Goal: Check status: Check status

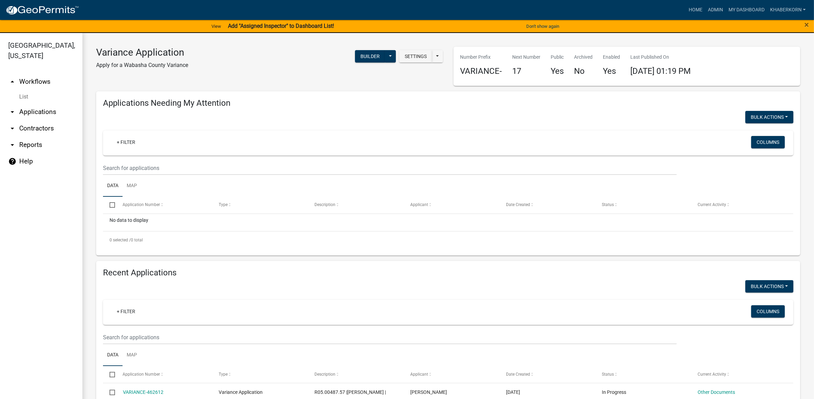
scroll to position [172, 0]
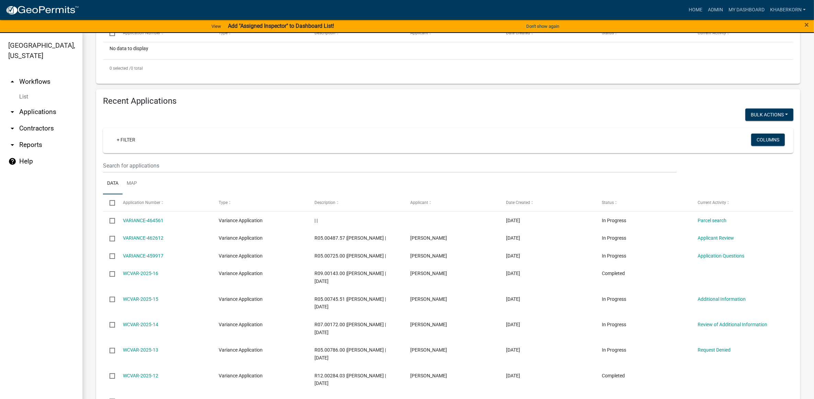
scroll to position [215, 0]
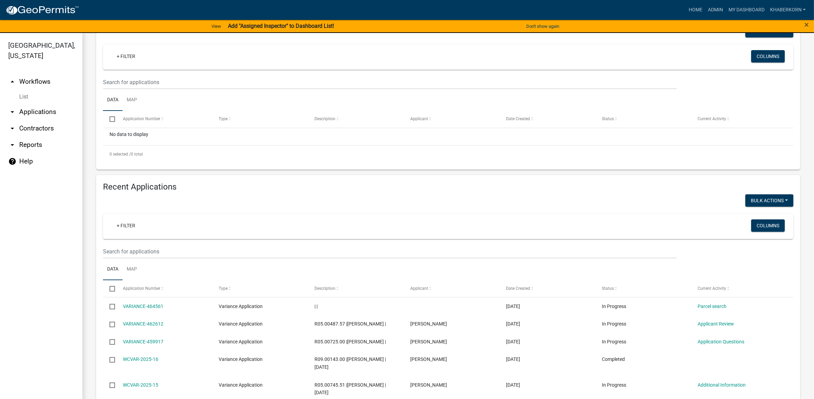
scroll to position [129, 0]
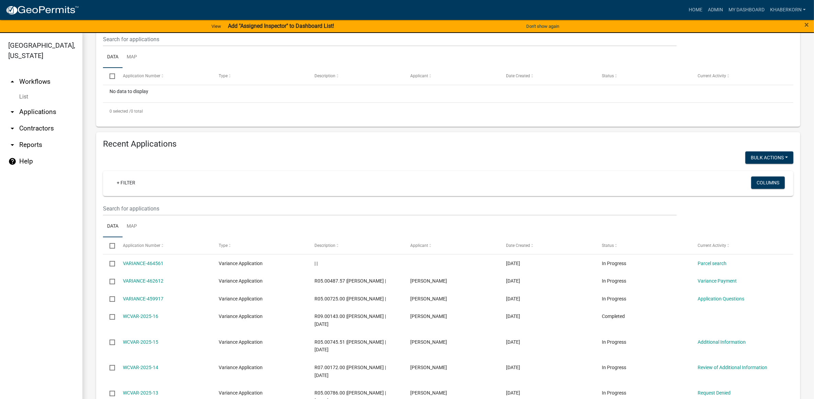
scroll to position [172, 0]
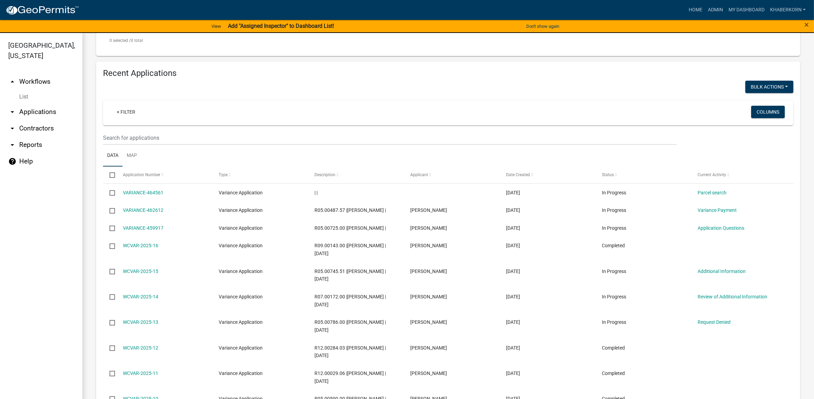
scroll to position [215, 0]
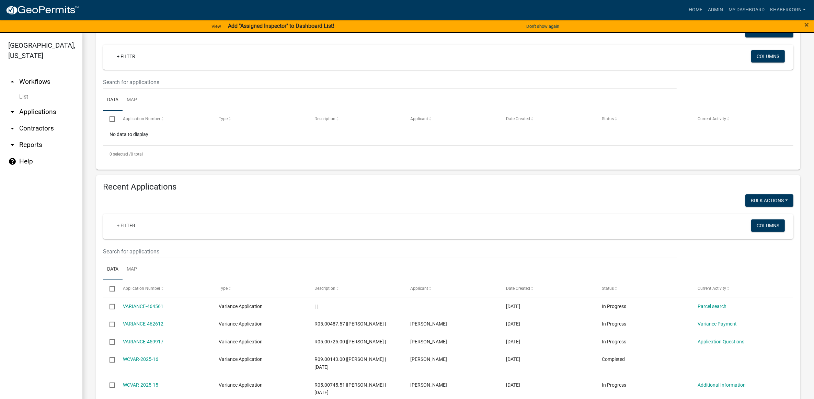
scroll to position [129, 0]
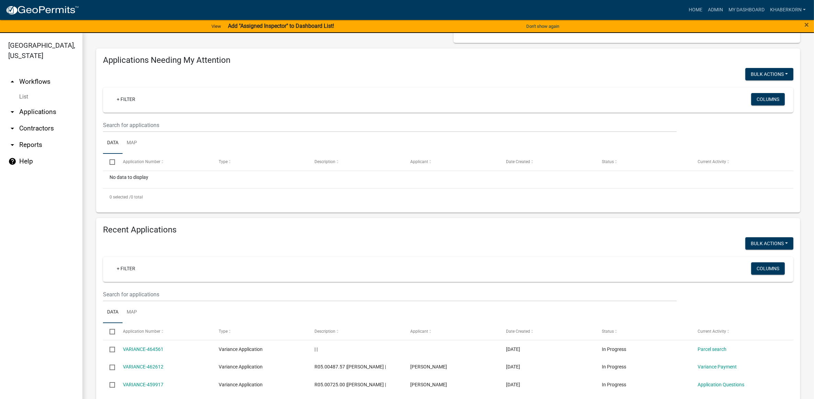
scroll to position [86, 0]
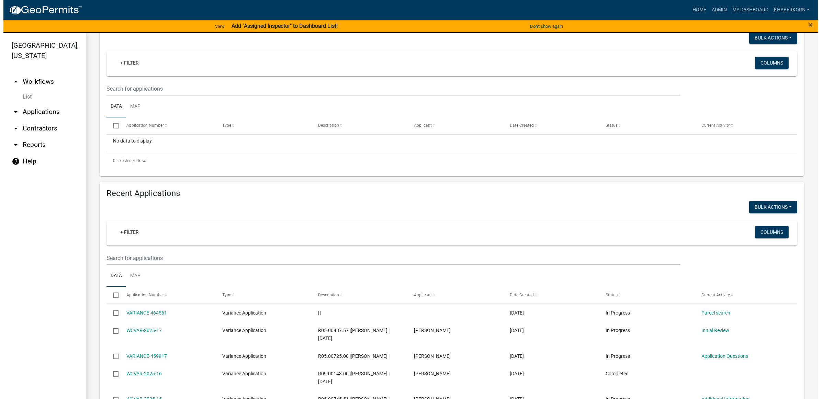
scroll to position [86, 0]
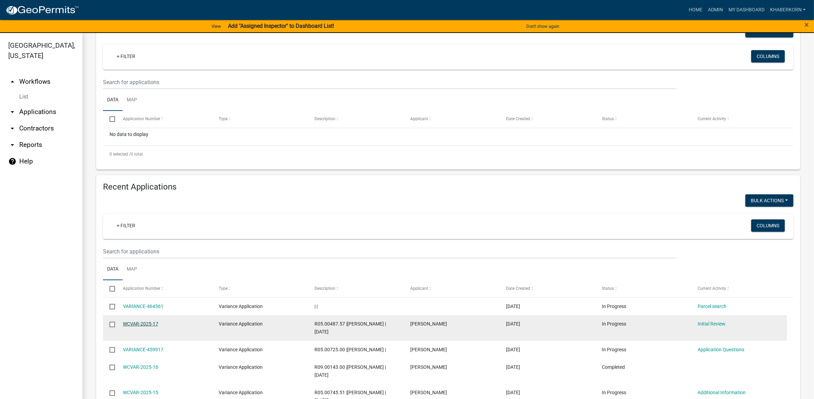
click at [139, 324] on link "WCVAR-2025-17" at bounding box center [140, 323] width 35 height 5
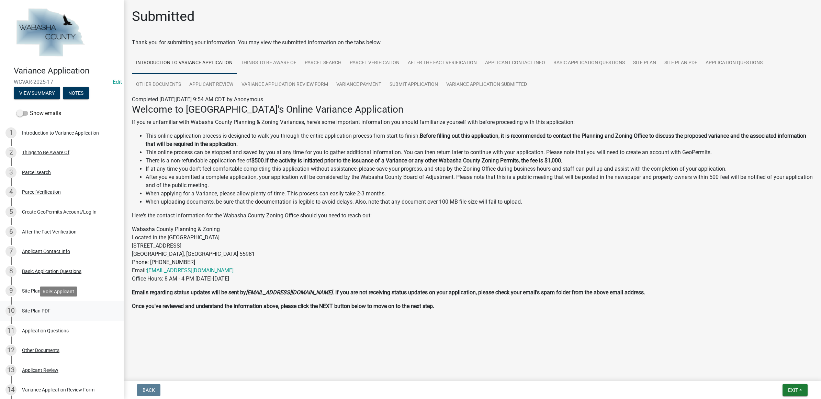
click at [38, 303] on link "10 Site Plan PDF" at bounding box center [62, 311] width 124 height 20
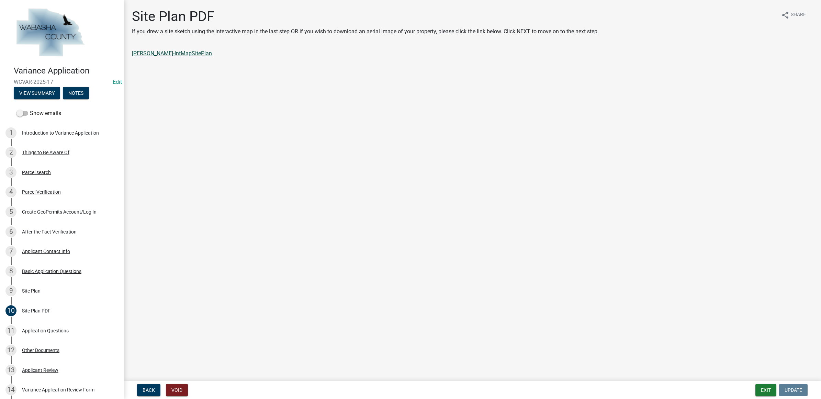
click at [156, 53] on link "Ketchum-IntMapSitePlan" at bounding box center [172, 53] width 80 height 7
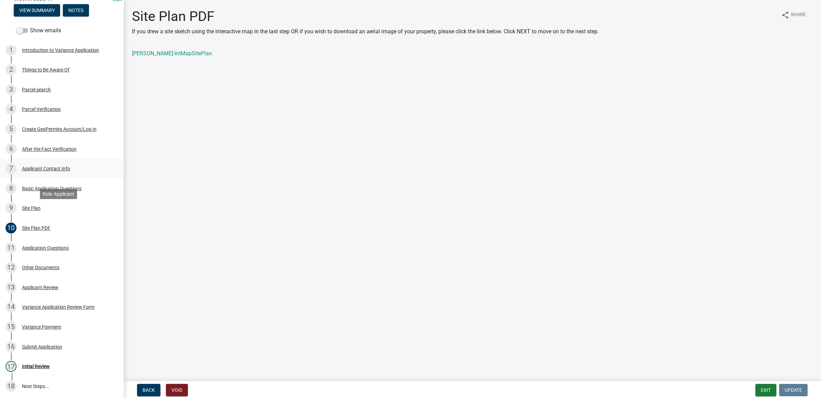
scroll to position [86, 0]
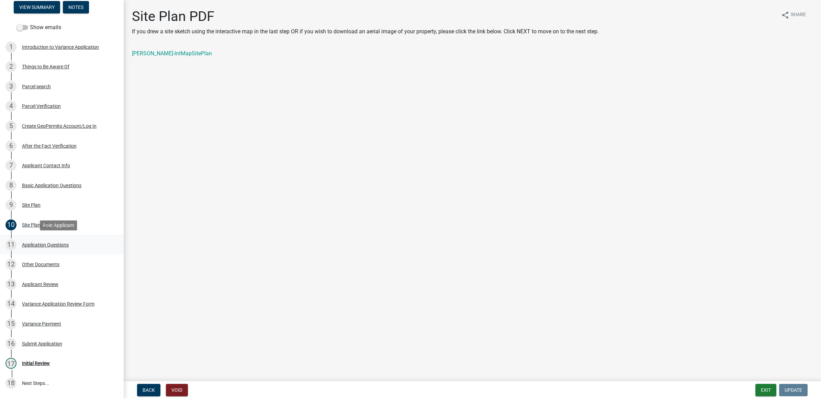
click at [71, 250] on div "11 Application Questions" at bounding box center [58, 244] width 107 height 11
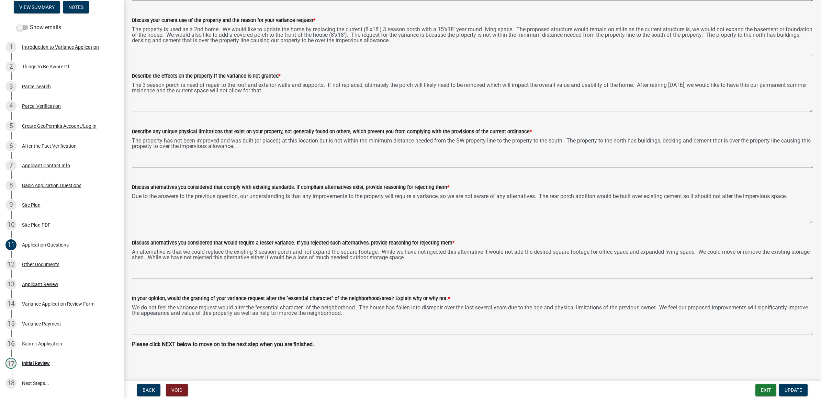
scroll to position [131, 0]
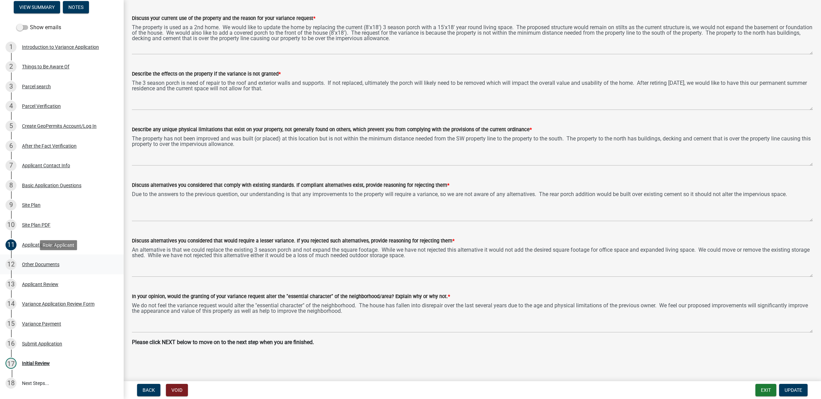
click at [32, 266] on div "Other Documents" at bounding box center [40, 264] width 37 height 5
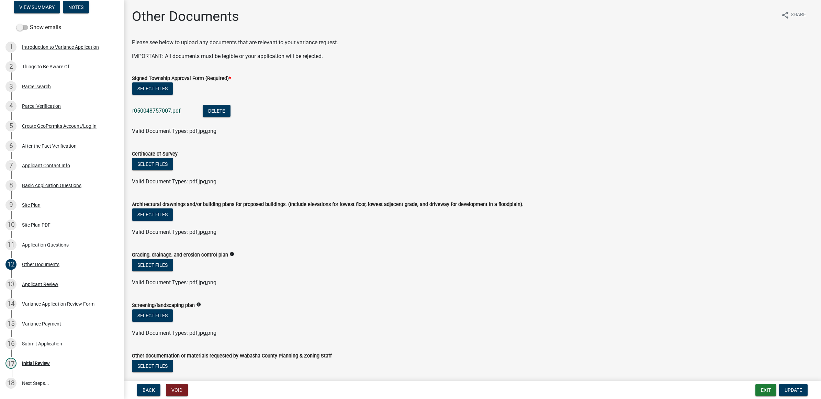
click at [143, 110] on link "r050048757007.pdf" at bounding box center [156, 111] width 48 height 7
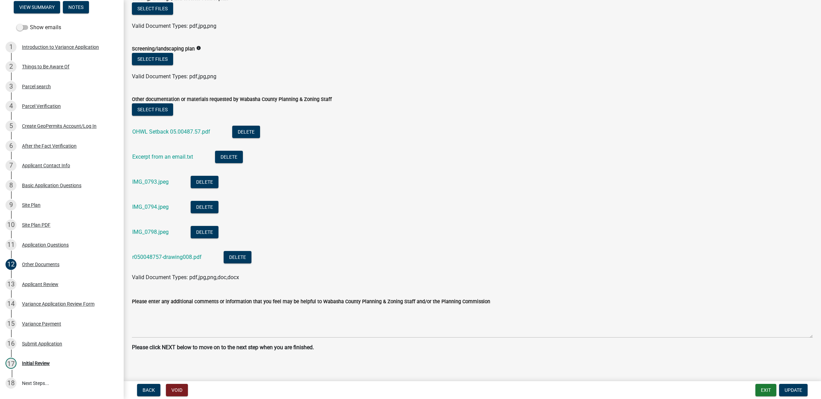
scroll to position [258, 0]
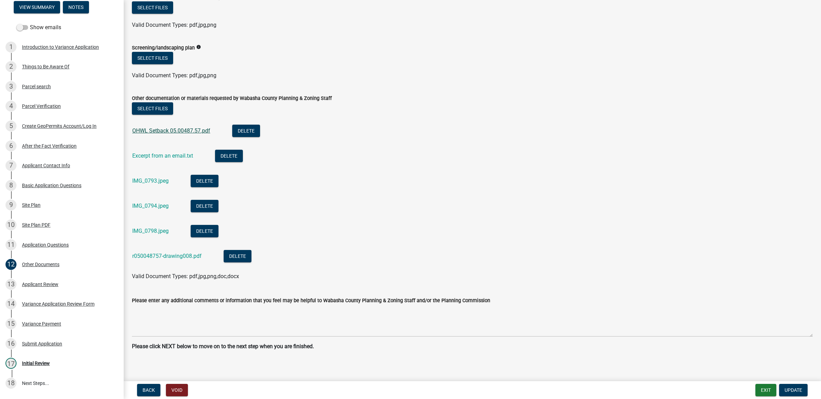
click at [156, 132] on link "OHWL Setback 05.00487.57.pdf" at bounding box center [171, 130] width 78 height 7
click at [172, 157] on link "Excerpt from an email.txt" at bounding box center [162, 156] width 61 height 7
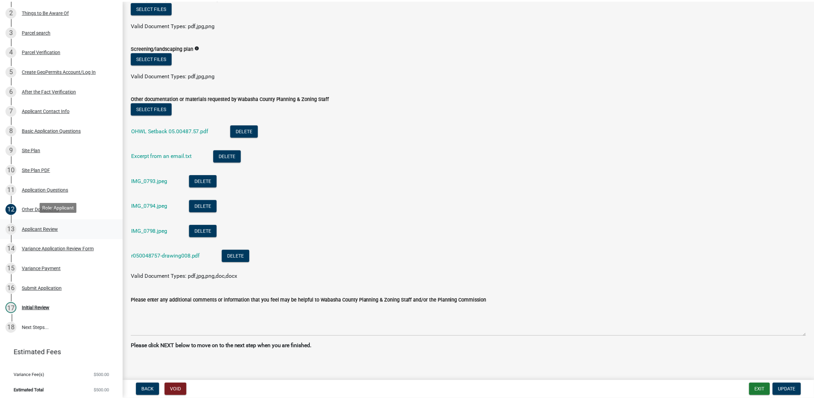
scroll to position [143, 0]
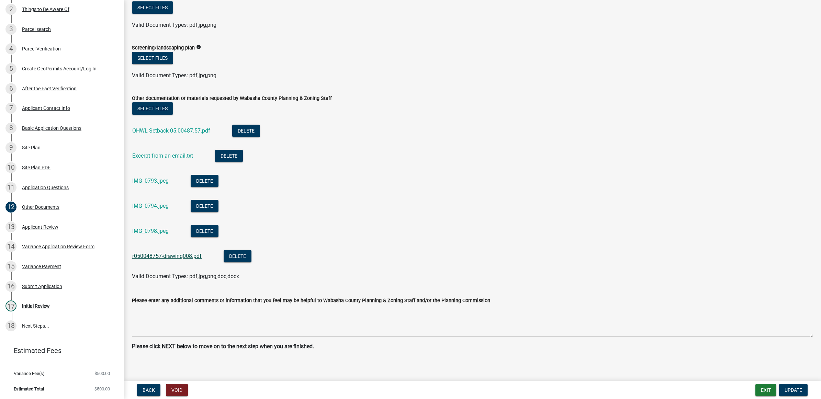
click at [138, 256] on link "r050048757-drawing008.pdf" at bounding box center [166, 256] width 69 height 7
click at [763, 389] on button "Exit" at bounding box center [765, 390] width 21 height 12
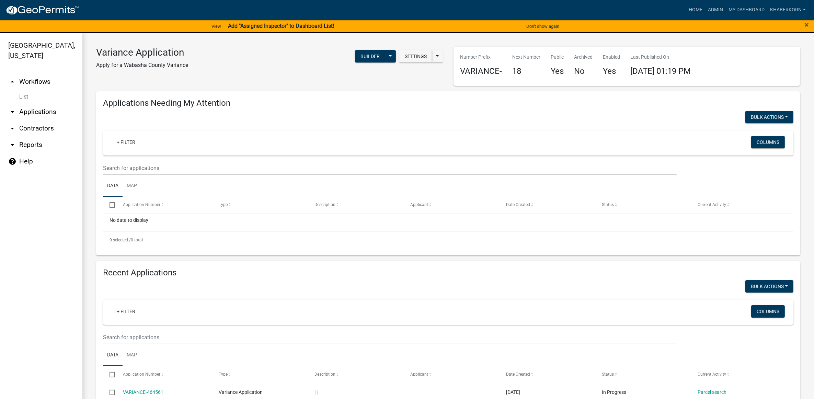
scroll to position [172, 0]
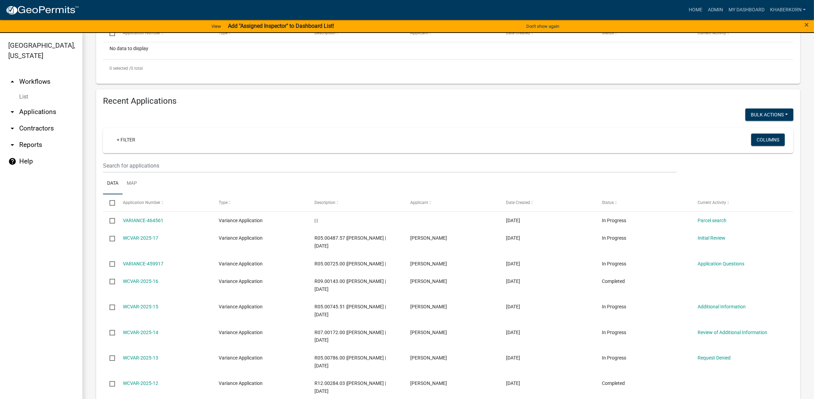
scroll to position [215, 0]
